Goal: Transaction & Acquisition: Purchase product/service

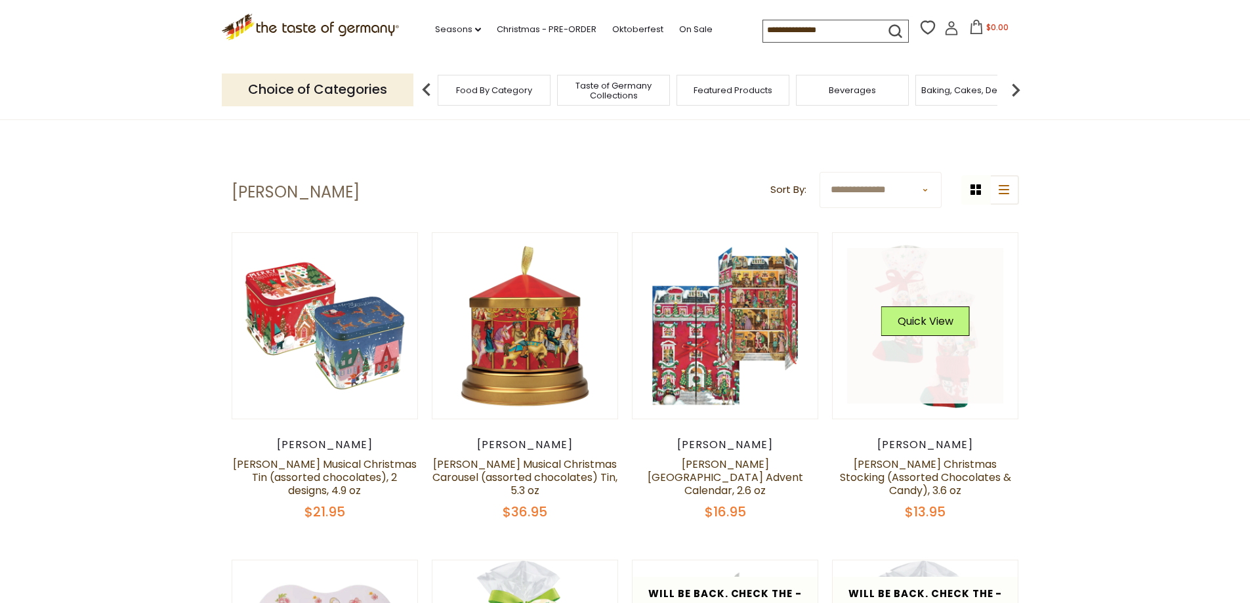
click at [948, 352] on link at bounding box center [925, 326] width 156 height 156
click at [935, 375] on link at bounding box center [925, 326] width 156 height 156
